Goal: Communication & Community: Answer question/provide support

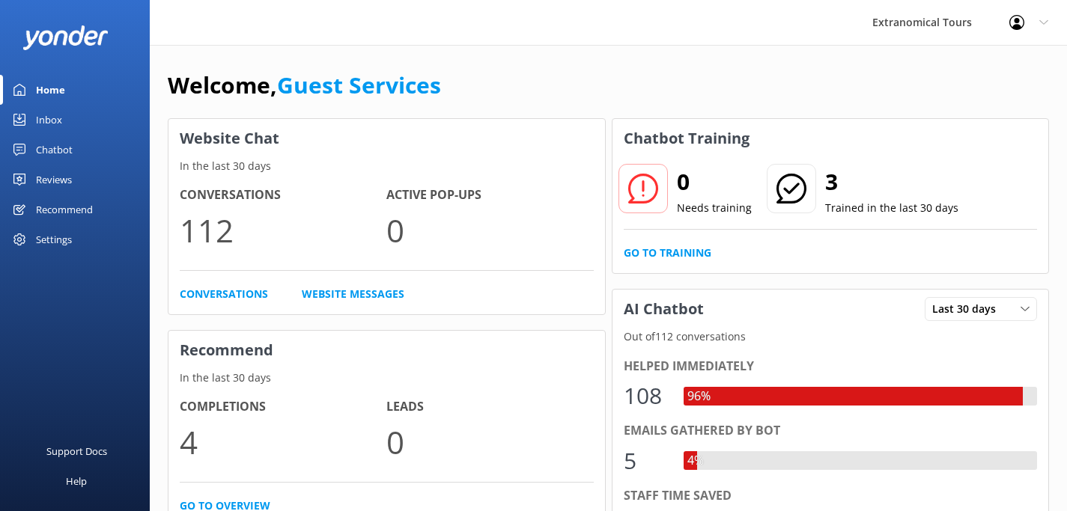
click at [49, 115] on div "Inbox" at bounding box center [49, 120] width 26 height 30
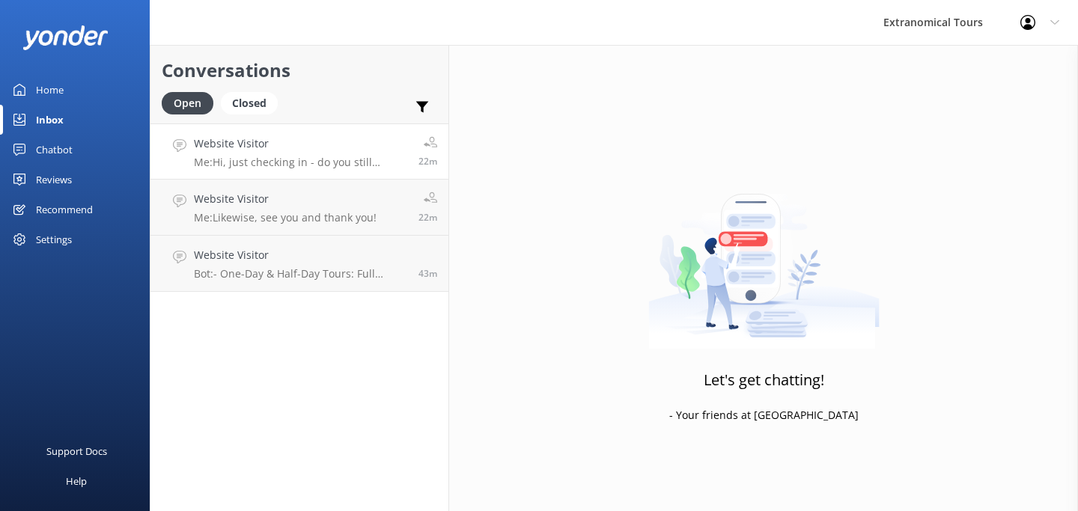
click at [344, 165] on p "Me: Hi, just checking in - do you still require assistance from our team on thi…" at bounding box center [300, 162] width 213 height 13
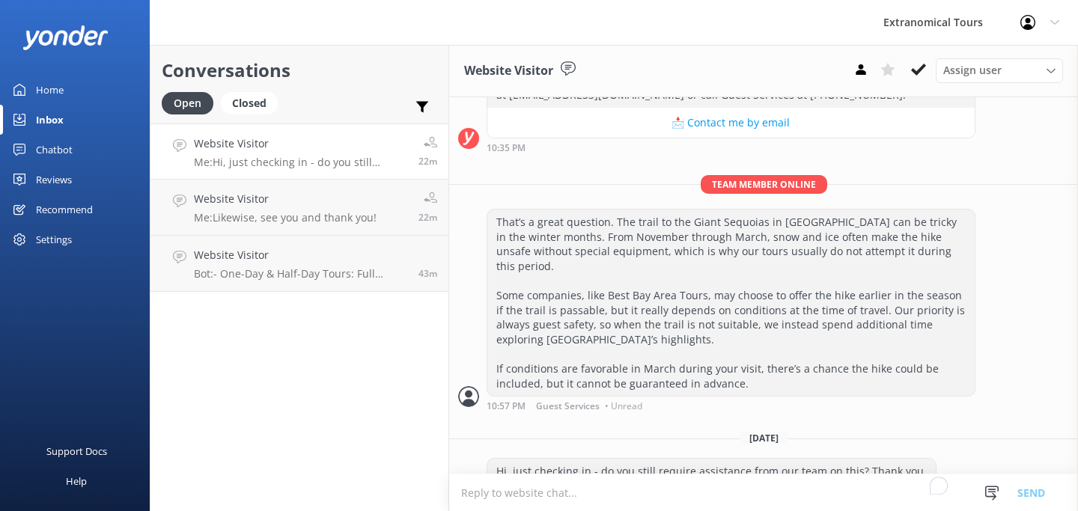
scroll to position [541, 0]
click at [347, 222] on p "Me: Likewise, see you and thank you!" at bounding box center [285, 217] width 183 height 13
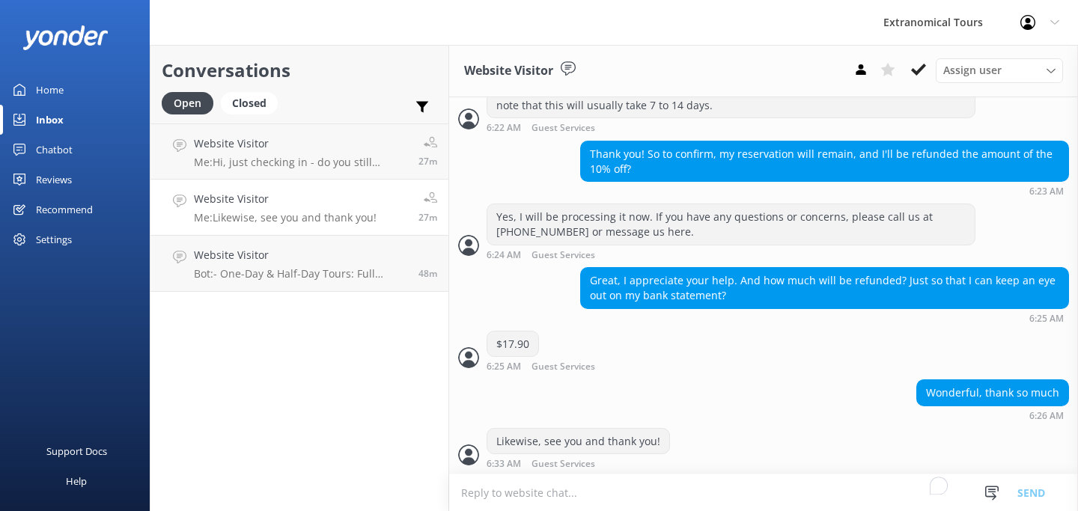
scroll to position [837, 0]
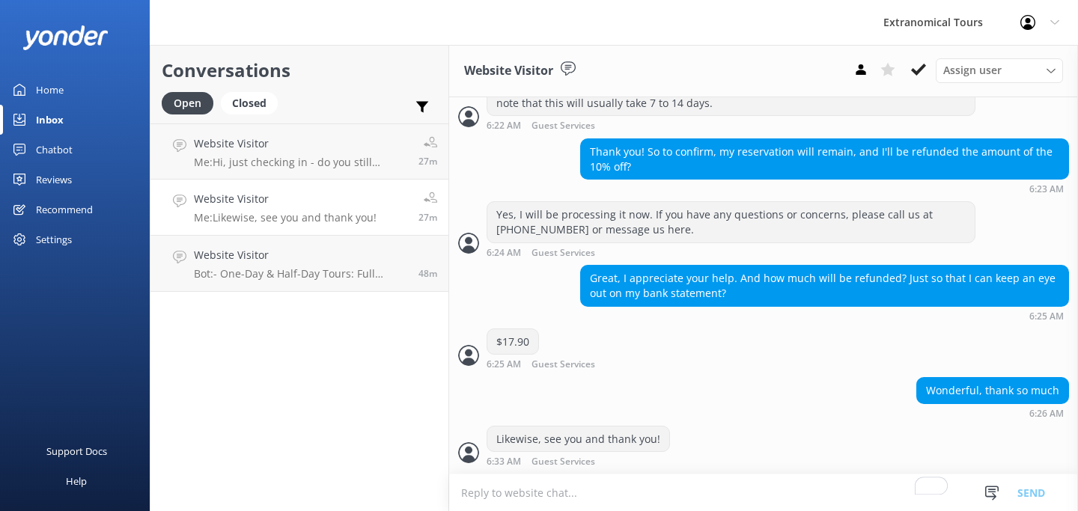
drag, startPoint x: 920, startPoint y: 72, endPoint x: 848, endPoint y: 314, distance: 252.2
click at [850, 313] on div "Website Visitor Assign user [PERSON_NAME] Guest Services [DATE] Hey there 👋 I'm…" at bounding box center [763, 278] width 629 height 466
